Goal: Task Accomplishment & Management: Manage account settings

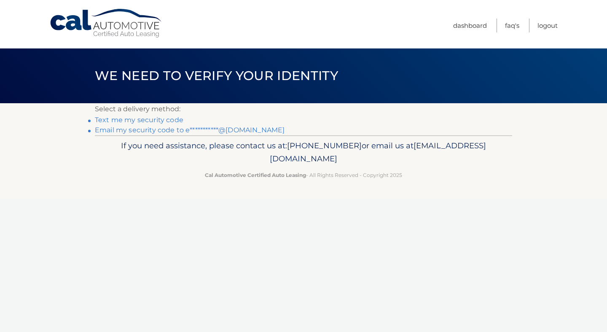
click at [170, 131] on link "**********" at bounding box center [190, 130] width 190 height 8
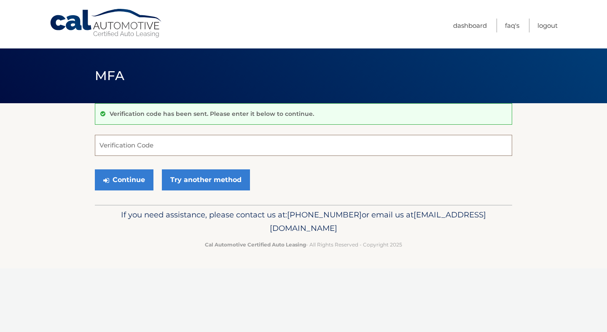
click at [159, 145] on input "Verification Code" at bounding box center [303, 145] width 417 height 21
paste input "226848"
click at [136, 183] on button "Continue" at bounding box center [124, 179] width 59 height 21
type input "226848"
click at [126, 180] on button "Continue" at bounding box center [124, 179] width 59 height 21
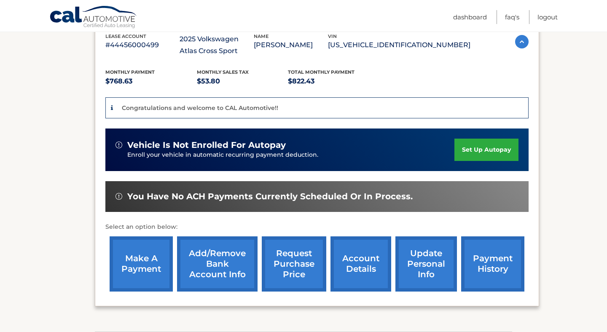
scroll to position [163, 0]
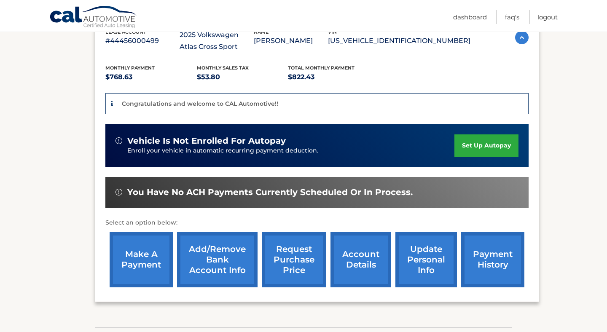
click at [161, 253] on link "make a payment" at bounding box center [141, 259] width 63 height 55
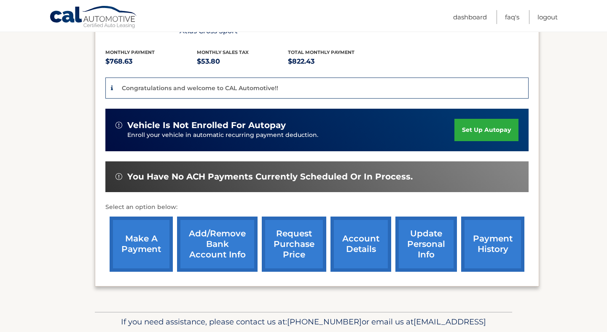
scroll to position [182, 0]
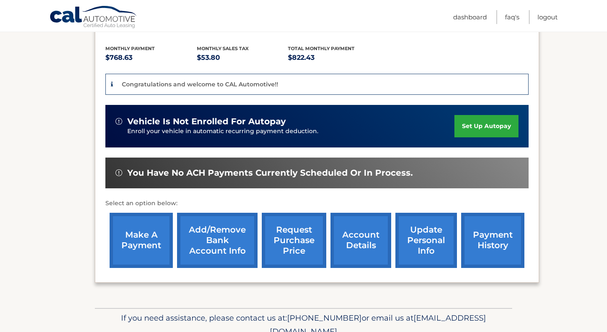
click at [500, 125] on link "set up autopay" at bounding box center [486, 126] width 64 height 22
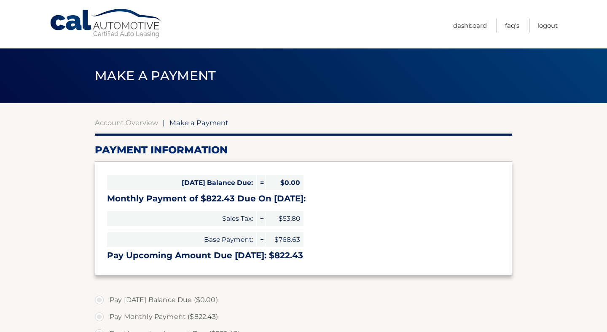
select select "YzE4OGU2NWItODY0OC00YzI5LWFhN2YtOTEwYjNjNTcwNzIx"
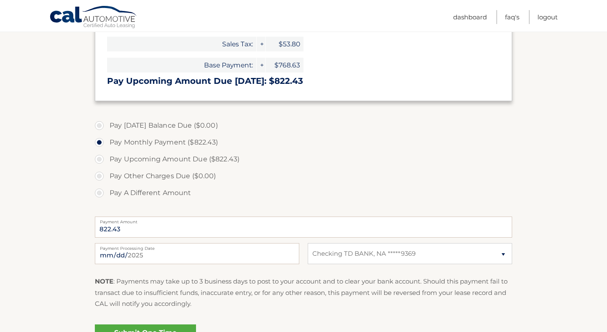
scroll to position [174, 0]
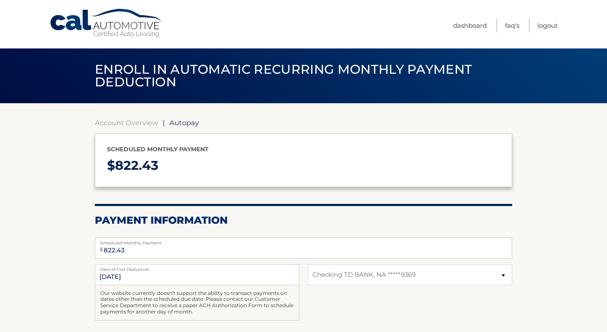
select select "YzE4OGU2NWItODY0OC00YzI5LWFhN2YtOTEwYjNjNTcwNzIx"
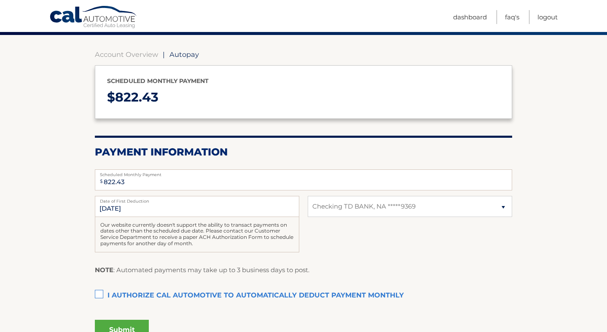
scroll to position [90, 0]
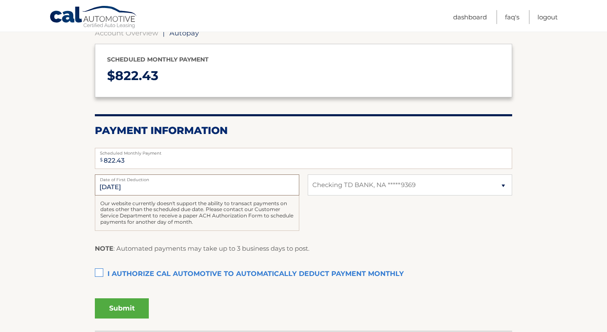
click at [137, 185] on input "9/19/2025" at bounding box center [197, 185] width 204 height 21
click at [118, 188] on input "9/19/2025" at bounding box center [197, 185] width 204 height 21
click at [98, 269] on label "I authorize cal automotive to automatically deduct payment monthly This checkbo…" at bounding box center [303, 274] width 417 height 17
click at [0, 0] on input "I authorize cal automotive to automatically deduct payment monthly This checkbo…" at bounding box center [0, 0] width 0 height 0
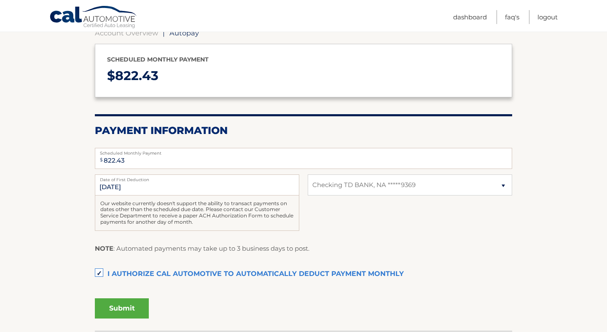
click at [118, 303] on button "Submit" at bounding box center [122, 308] width 54 height 20
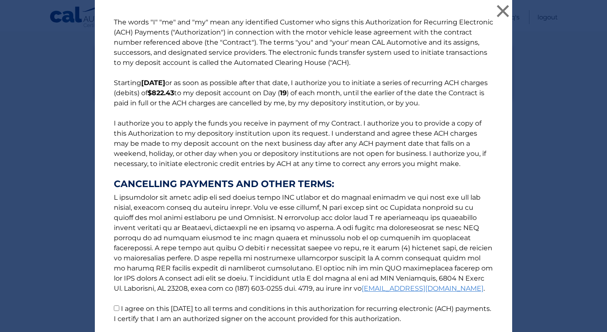
scroll to position [66, 0]
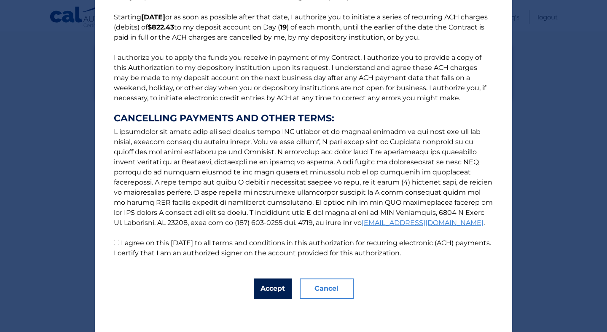
click at [277, 289] on button "Accept" at bounding box center [273, 289] width 38 height 20
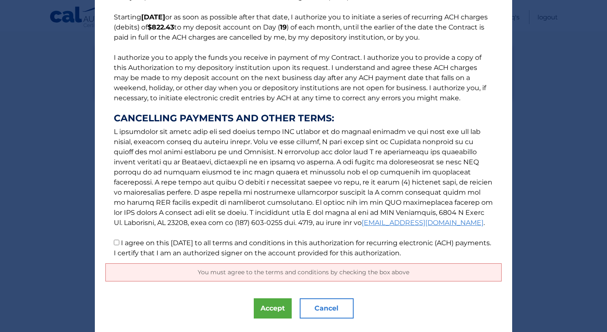
click at [123, 245] on label "I agree on this 09/02/2025 to all terms and conditions in this authorization fo…" at bounding box center [302, 248] width 377 height 18
click at [119, 245] on input "I agree on this 09/02/2025 to all terms and conditions in this authorization fo…" at bounding box center [116, 242] width 5 height 5
checkbox input "true"
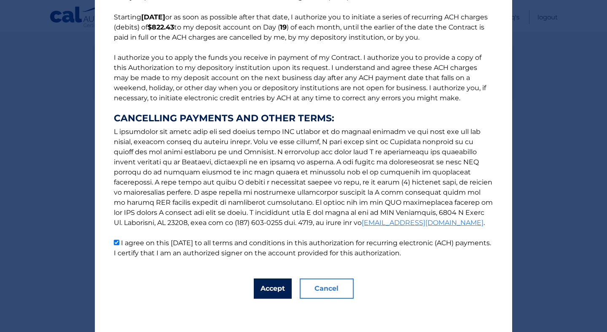
click at [266, 288] on button "Accept" at bounding box center [273, 289] width 38 height 20
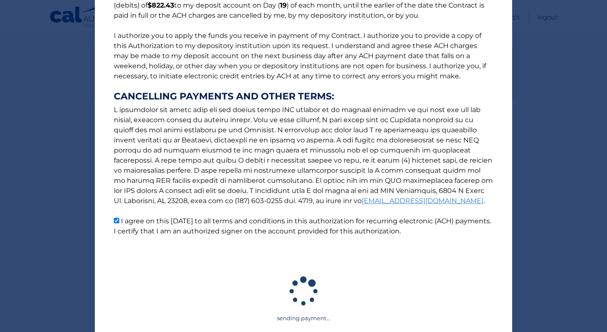
scroll to position [88, 0]
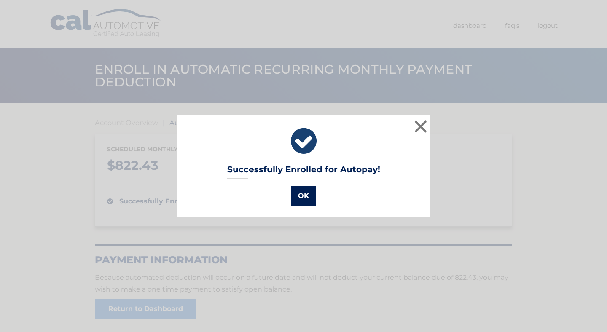
click at [299, 194] on button "OK" at bounding box center [303, 196] width 24 height 20
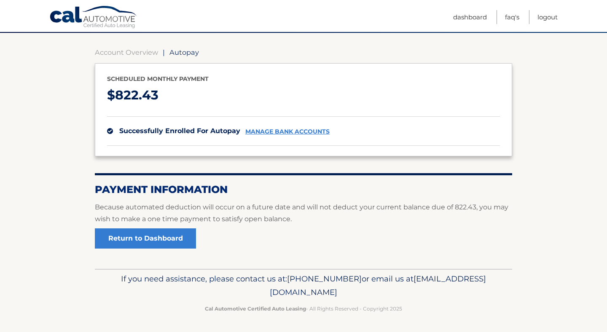
scroll to position [71, 0]
